Goal: Information Seeking & Learning: Understand process/instructions

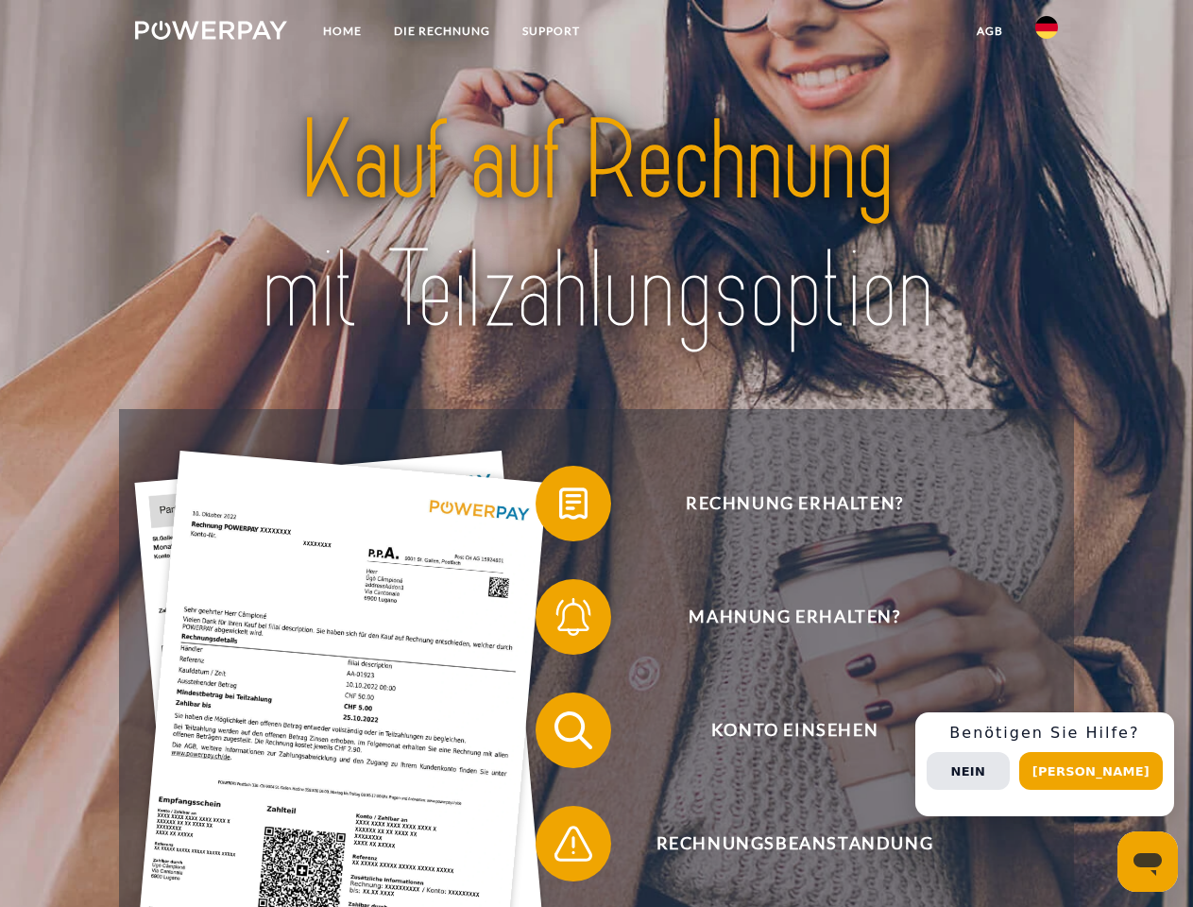
click at [211, 33] on img at bounding box center [211, 30] width 152 height 19
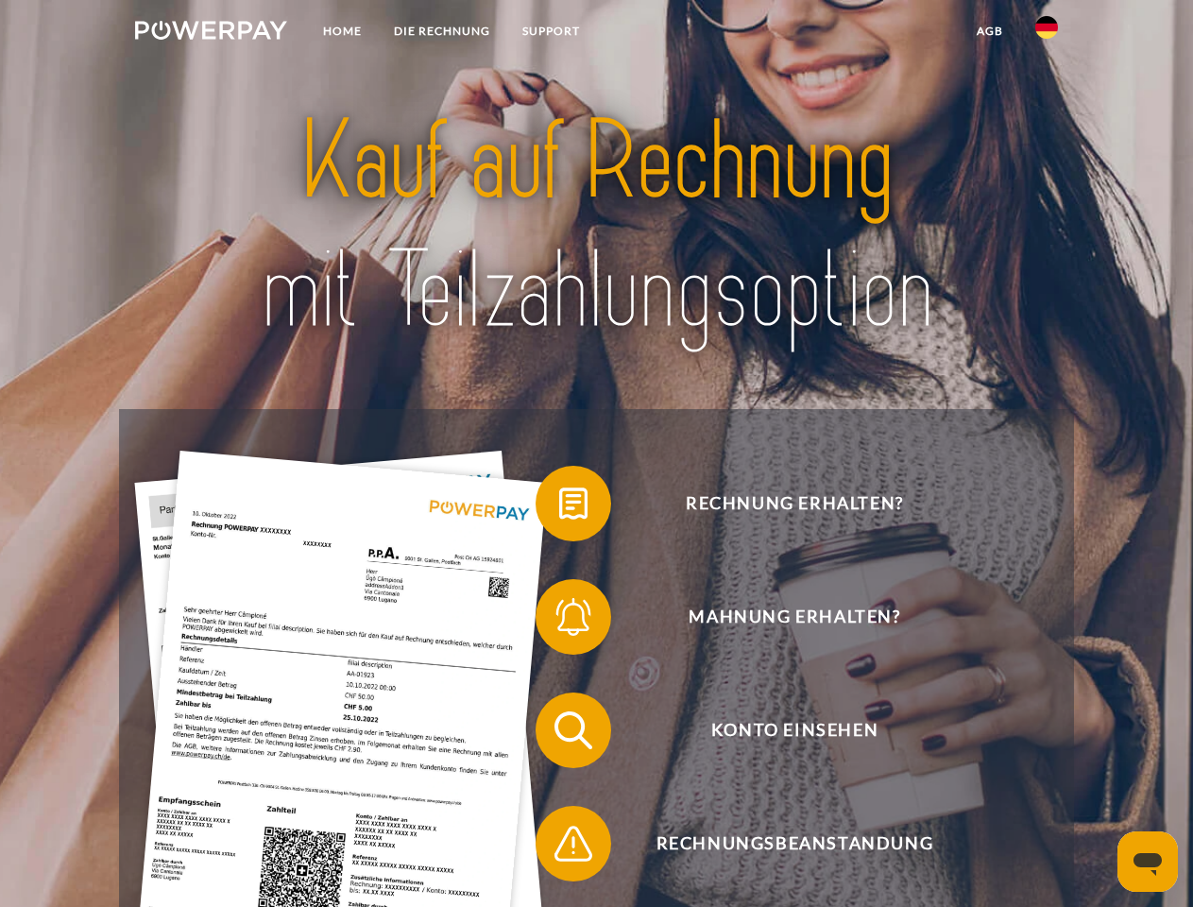
click at [1047, 33] on img at bounding box center [1046, 27] width 23 height 23
click at [989, 31] on link "agb" at bounding box center [990, 31] width 59 height 34
click at [559, 507] on span at bounding box center [545, 503] width 94 height 94
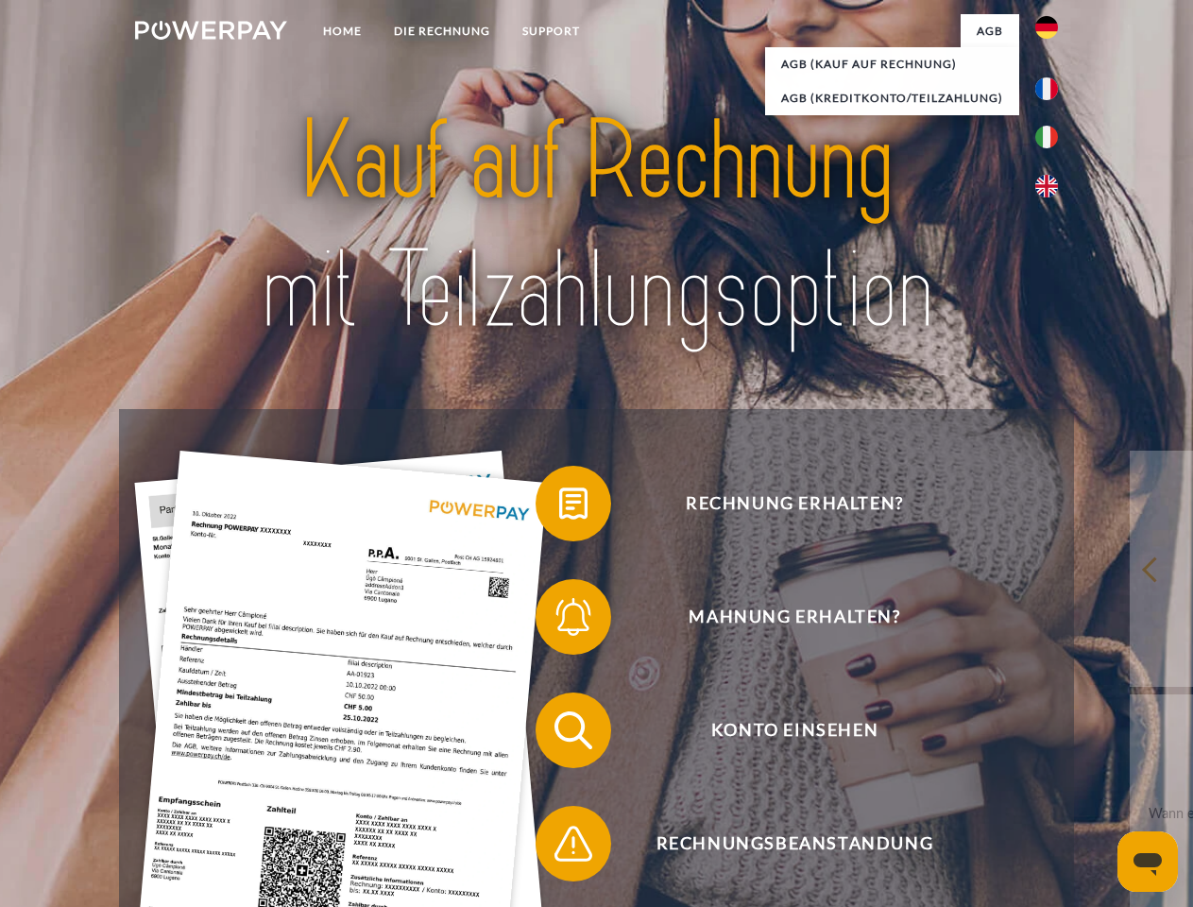
click at [559, 621] on div "Rechnung erhalten? Mahnung erhalten? Konto einsehen" at bounding box center [596, 787] width 954 height 756
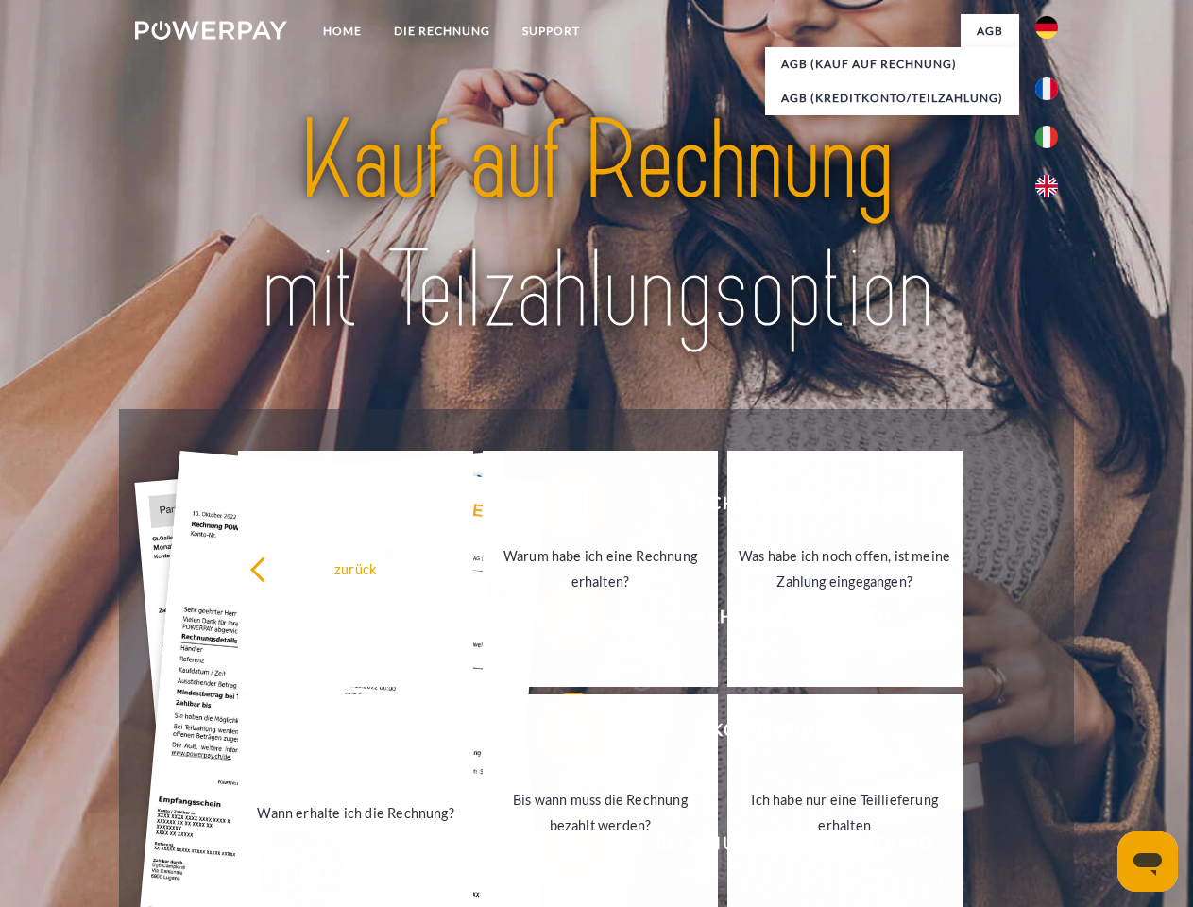
click at [559, 734] on link "Bis wann muss die Rechnung bezahlt werden?" at bounding box center [600, 812] width 235 height 236
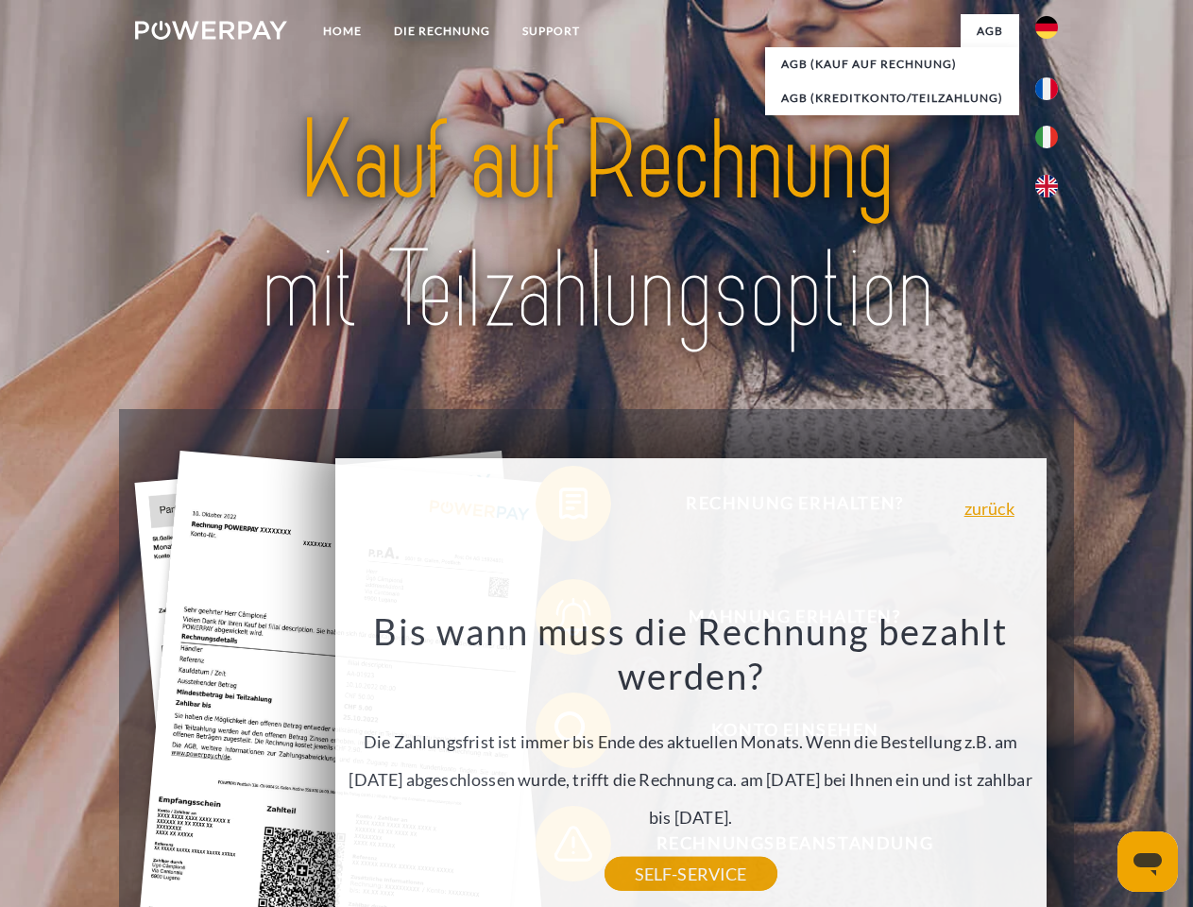
click at [559, 847] on div "Bis wann muss die Rechnung bezahlt werden? Die Zahlungsfrist ist immer bis Ende…" at bounding box center [691, 740] width 690 height 265
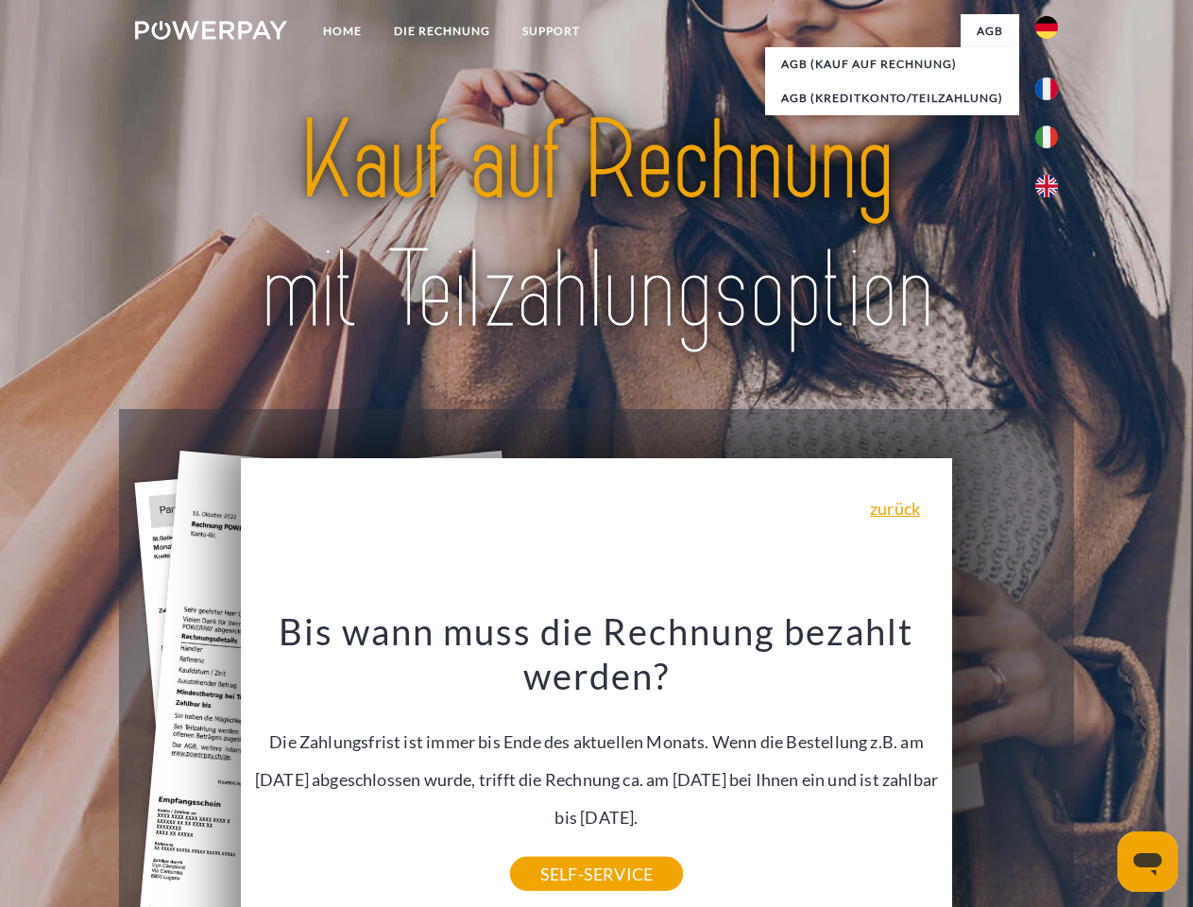
click at [1051, 764] on div "Rechnung erhalten? Mahnung erhalten? Konto einsehen" at bounding box center [596, 787] width 954 height 756
click at [1005, 768] on span "Konto einsehen" at bounding box center [794, 730] width 463 height 76
click at [1098, 771] on header "Home DIE RECHNUNG SUPPORT" at bounding box center [596, 652] width 1193 height 1305
